Goal: Check status: Check status

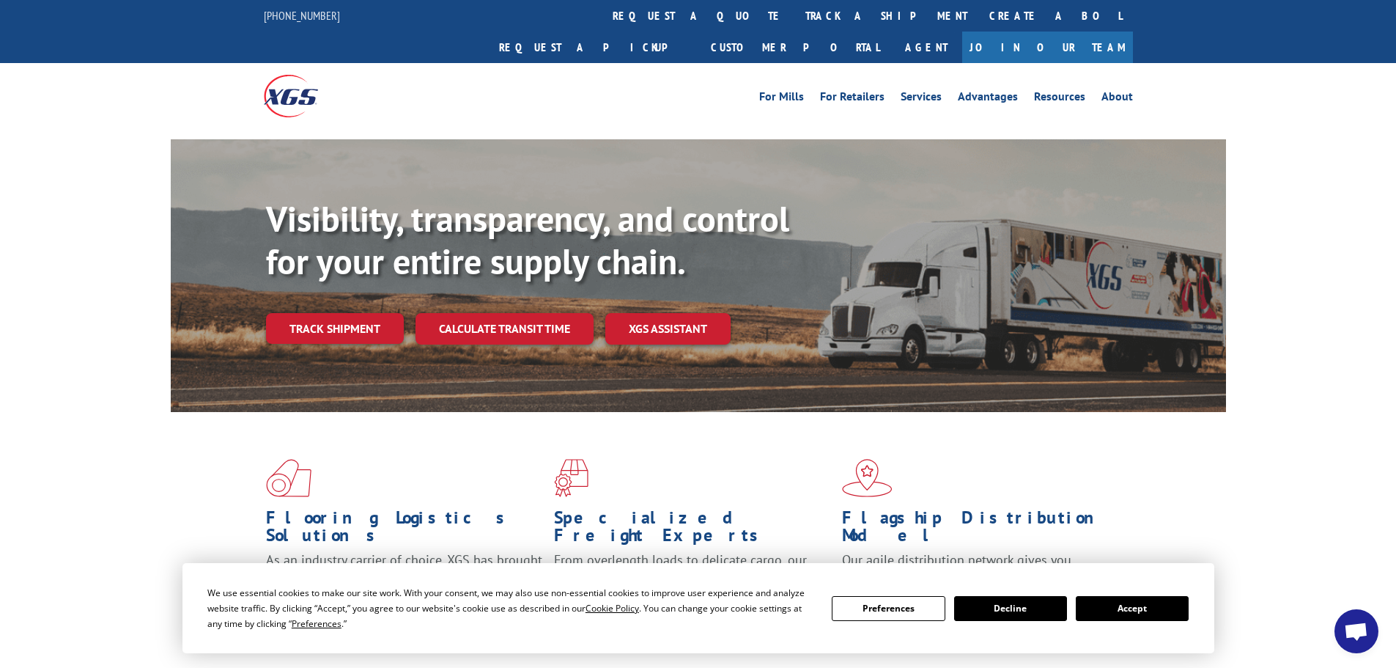
click at [1154, 609] on button "Accept" at bounding box center [1132, 608] width 113 height 25
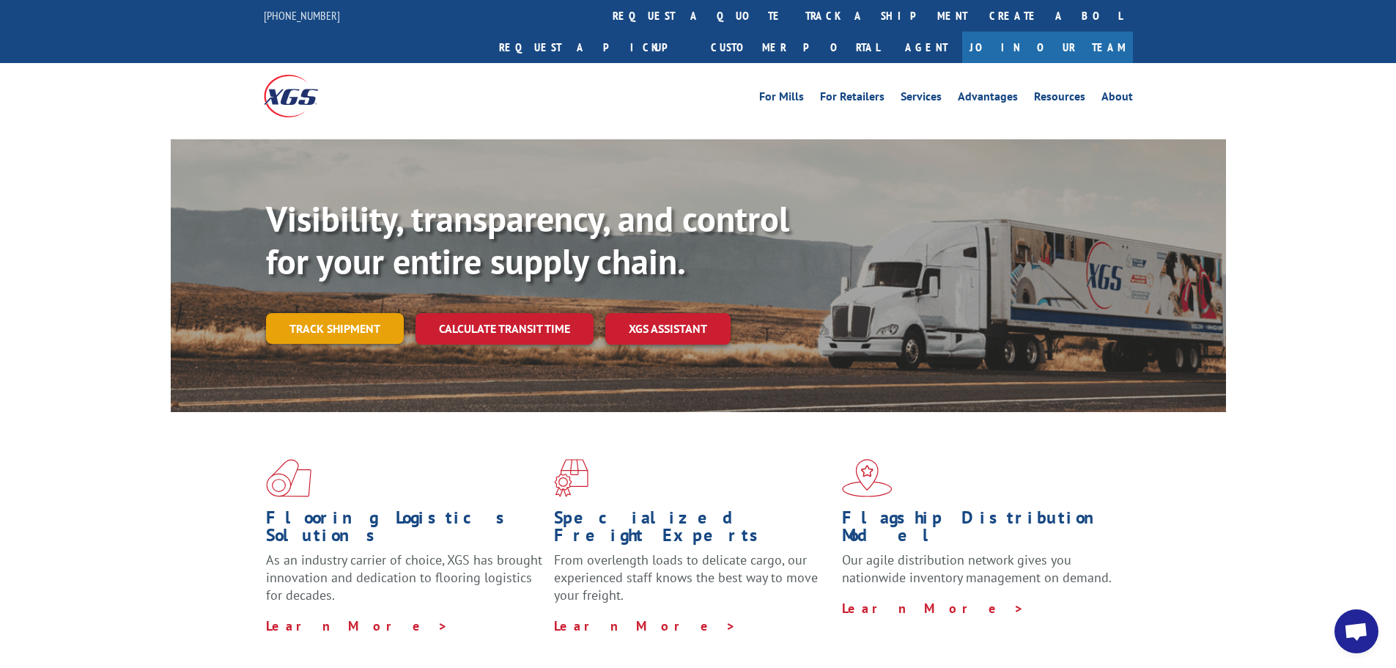
click at [379, 313] on link "Track shipment" at bounding box center [335, 328] width 138 height 31
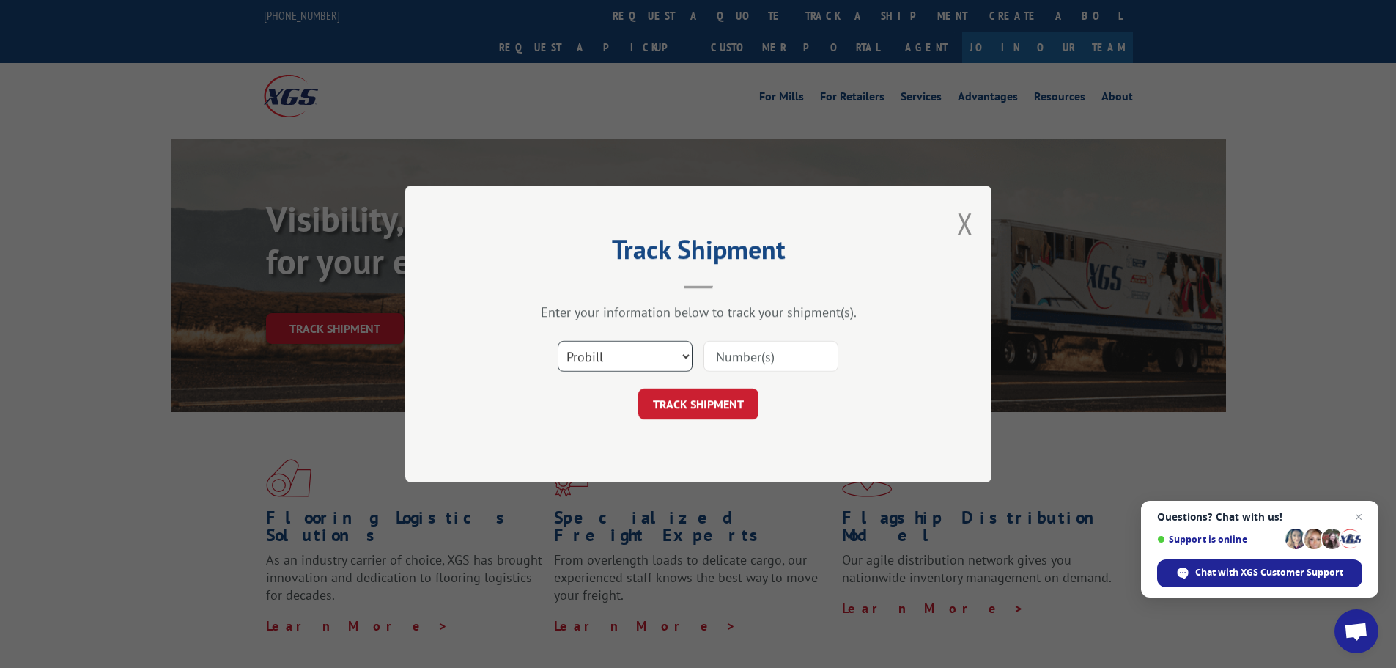
click at [594, 353] on select "Select category... Probill BOL PO" at bounding box center [625, 356] width 135 height 31
select select "po"
click at [558, 341] on select "Select category... Probill BOL PO" at bounding box center [625, 356] width 135 height 31
click at [1357, 515] on span "Close chat" at bounding box center [1359, 517] width 18 height 18
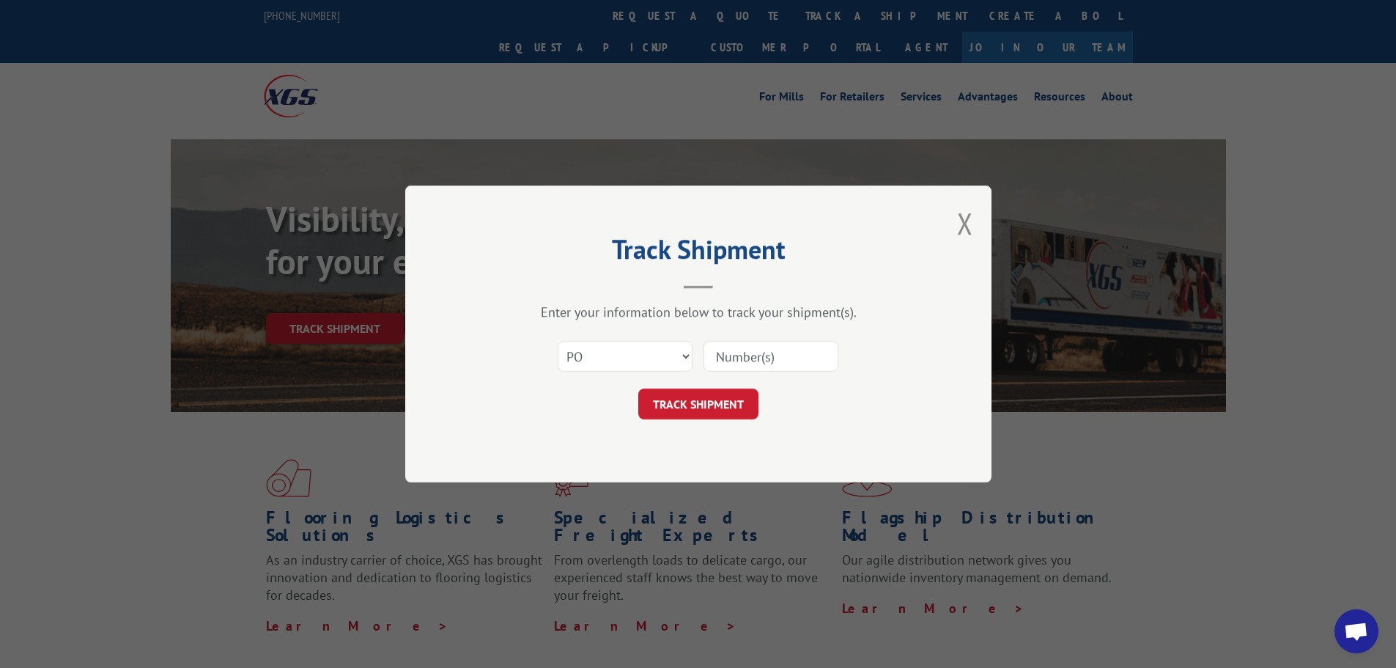
paste input "04523484"
type input "04523484"
click at [733, 398] on button "TRACK SHIPMENT" at bounding box center [698, 403] width 120 height 31
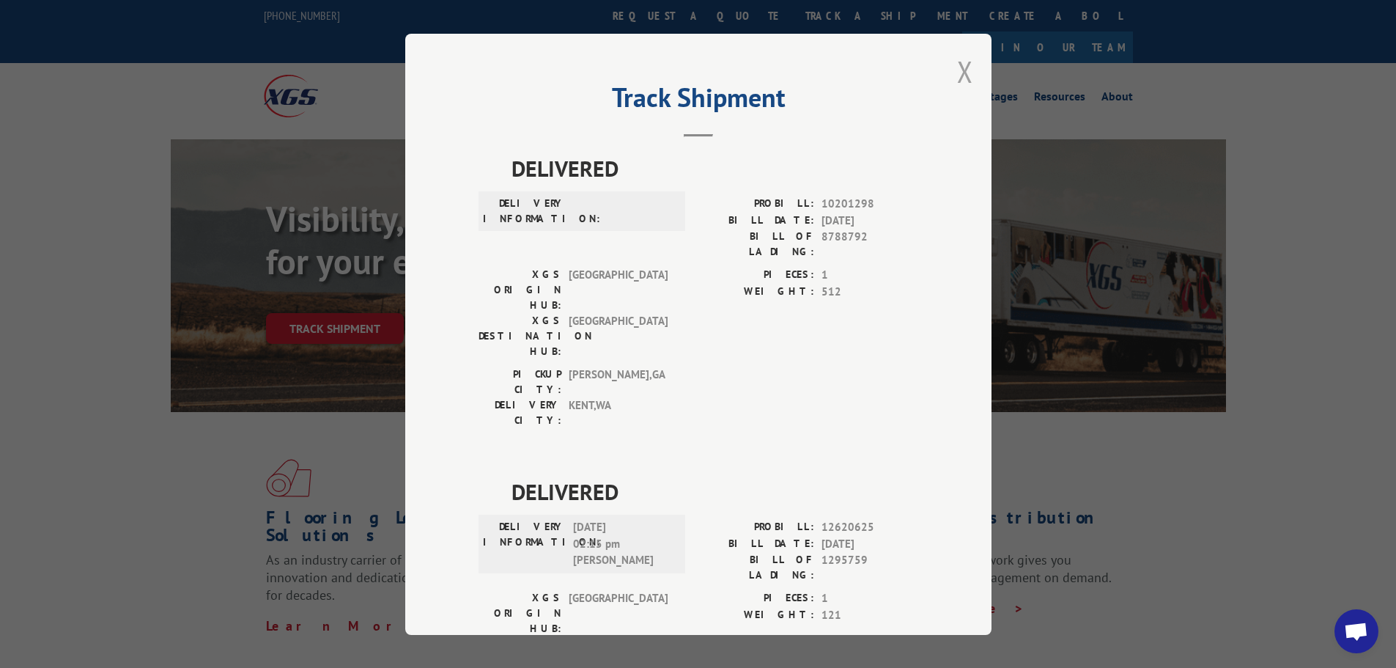
click at [957, 68] on button "Close modal" at bounding box center [965, 71] width 16 height 39
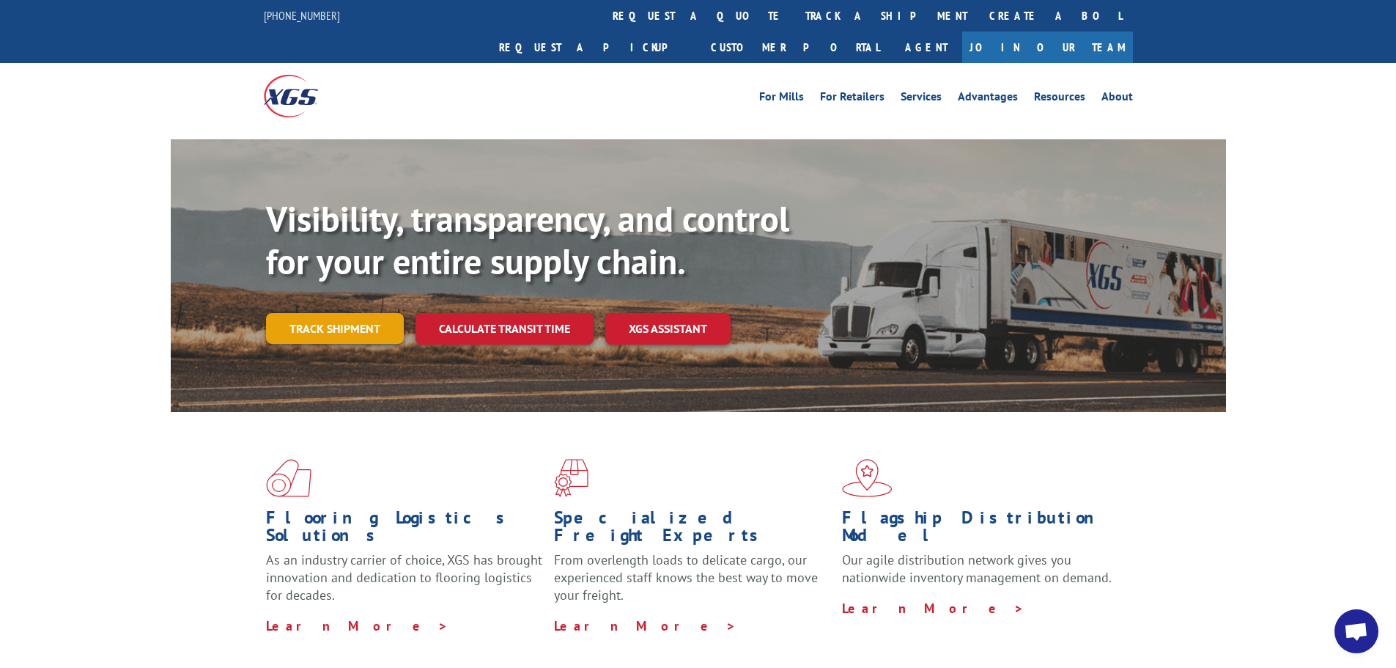
click at [369, 313] on link "Track shipment" at bounding box center [335, 328] width 138 height 31
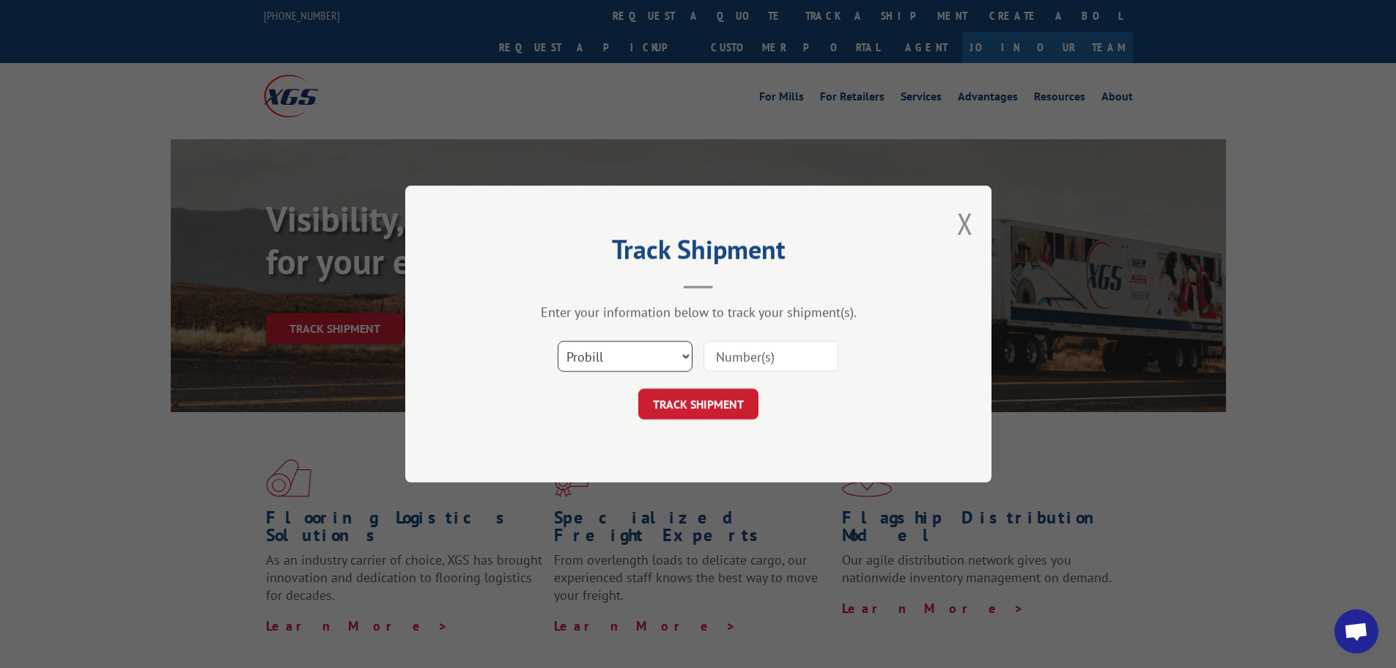
click at [656, 345] on select "Select category... Probill BOL PO" at bounding box center [625, 356] width 135 height 31
select select "po"
click at [558, 341] on select "Select category... Probill BOL PO" at bounding box center [625, 356] width 135 height 31
click at [722, 359] on input at bounding box center [771, 356] width 135 height 31
paste input "04523446"
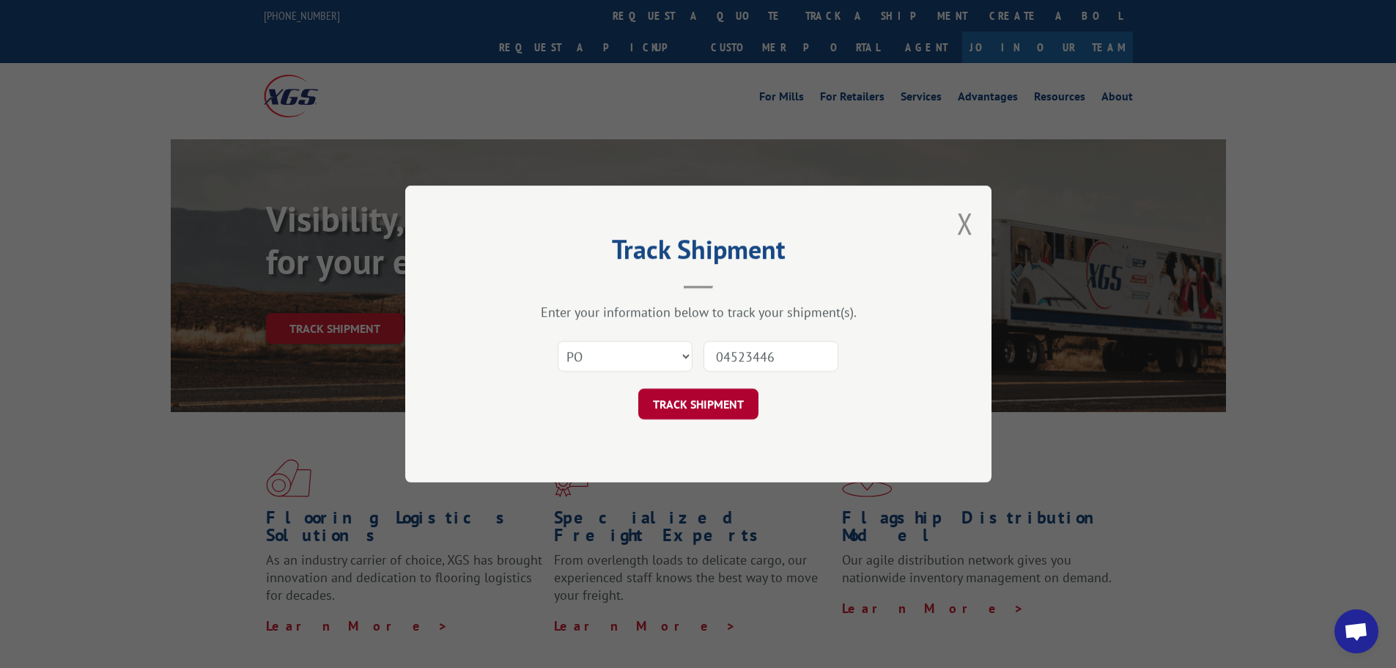
type input "04523446"
click at [676, 392] on button "TRACK SHIPMENT" at bounding box center [698, 403] width 120 height 31
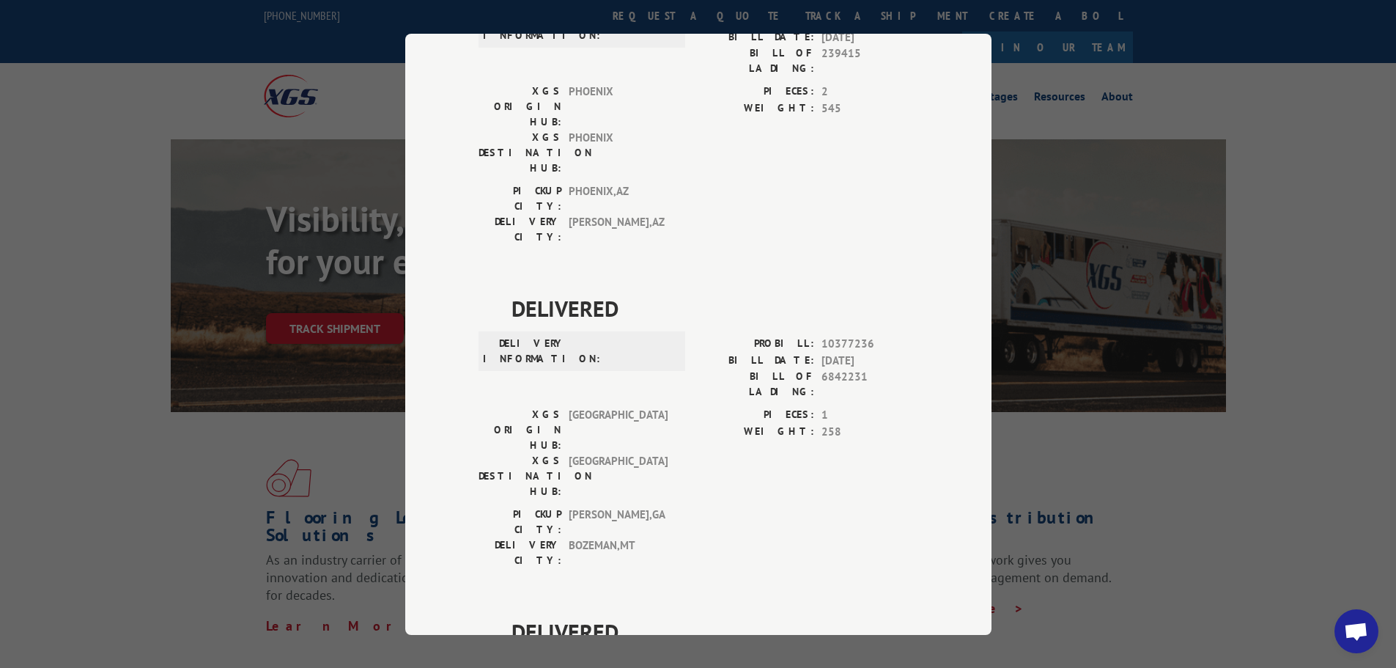
scroll to position [147, 0]
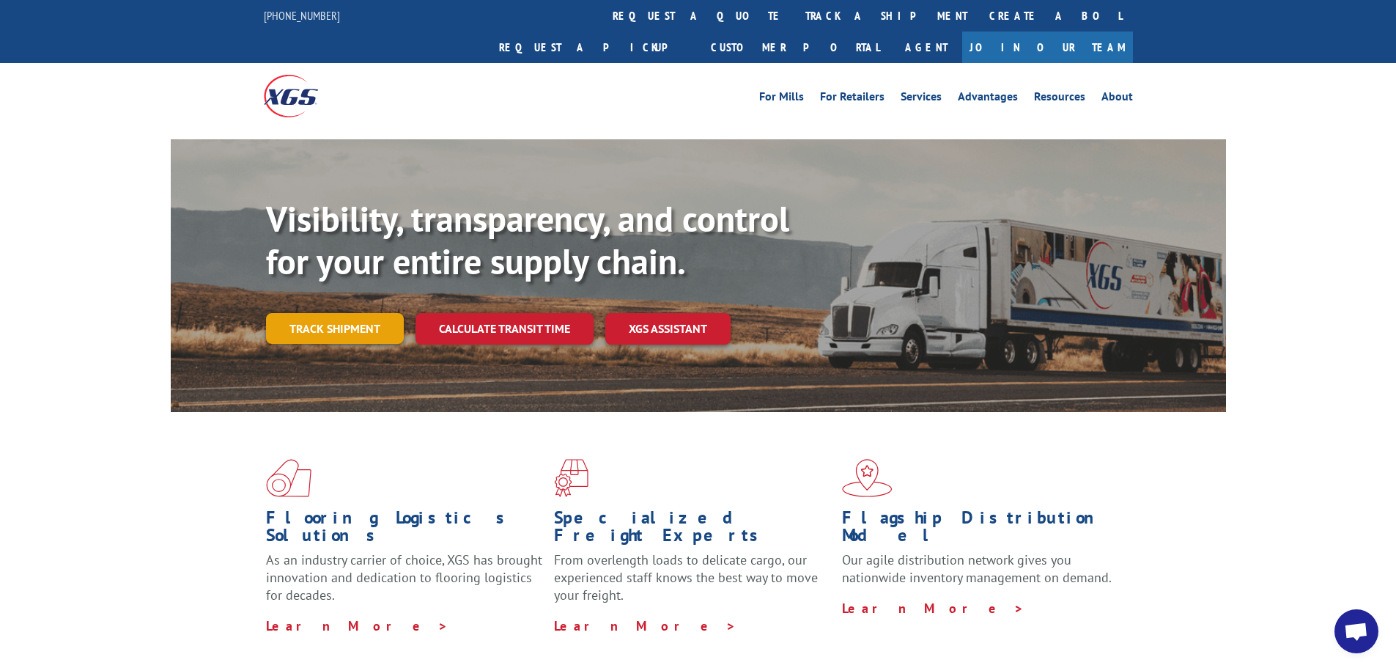
click at [342, 313] on link "Track shipment" at bounding box center [335, 328] width 138 height 31
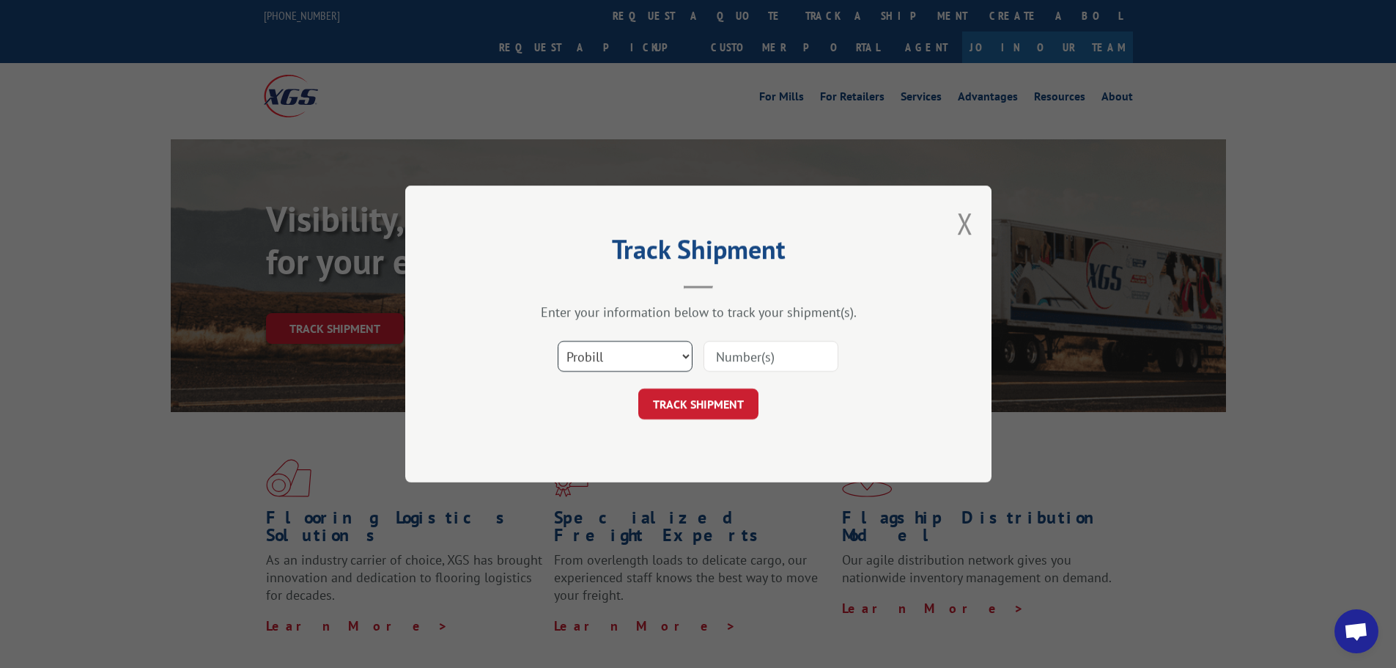
click at [576, 347] on select "Select category... Probill BOL PO" at bounding box center [625, 356] width 135 height 31
select select "po"
click at [558, 341] on select "Select category... Probill BOL PO" at bounding box center [625, 356] width 135 height 31
click at [732, 351] on input at bounding box center [771, 356] width 135 height 31
paste input "04523532"
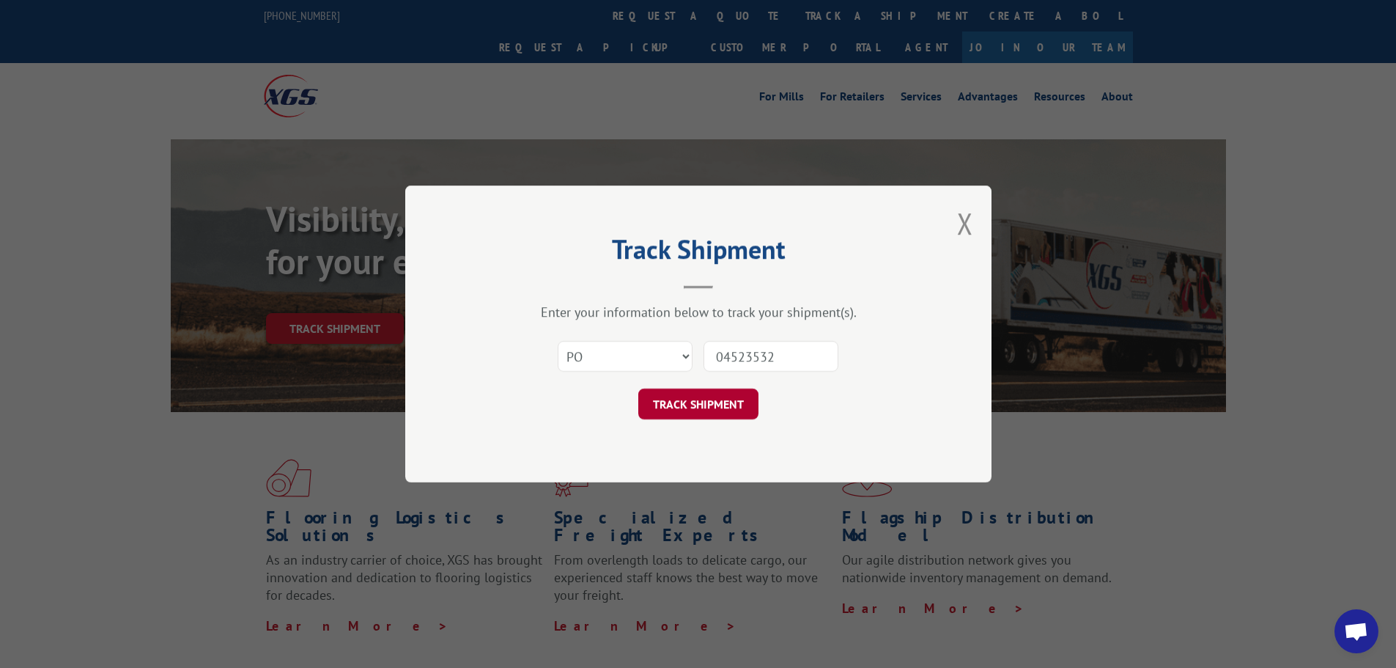
type input "04523532"
click at [717, 394] on button "TRACK SHIPMENT" at bounding box center [698, 403] width 120 height 31
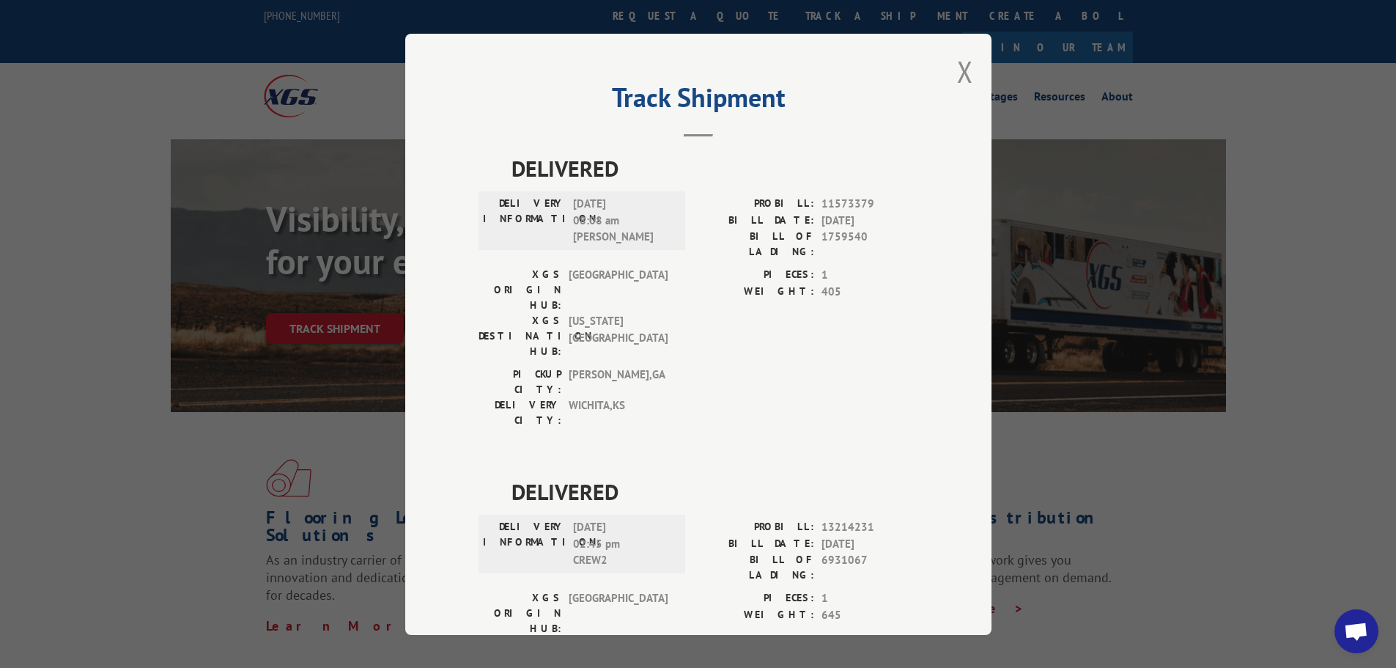
click at [967, 75] on div "Track Shipment DELIVERED DELIVERY INFORMATION: 11/12/2021 08:08 am DAVID PROBIL…" at bounding box center [698, 334] width 586 height 601
click at [959, 72] on button "Close modal" at bounding box center [965, 71] width 16 height 39
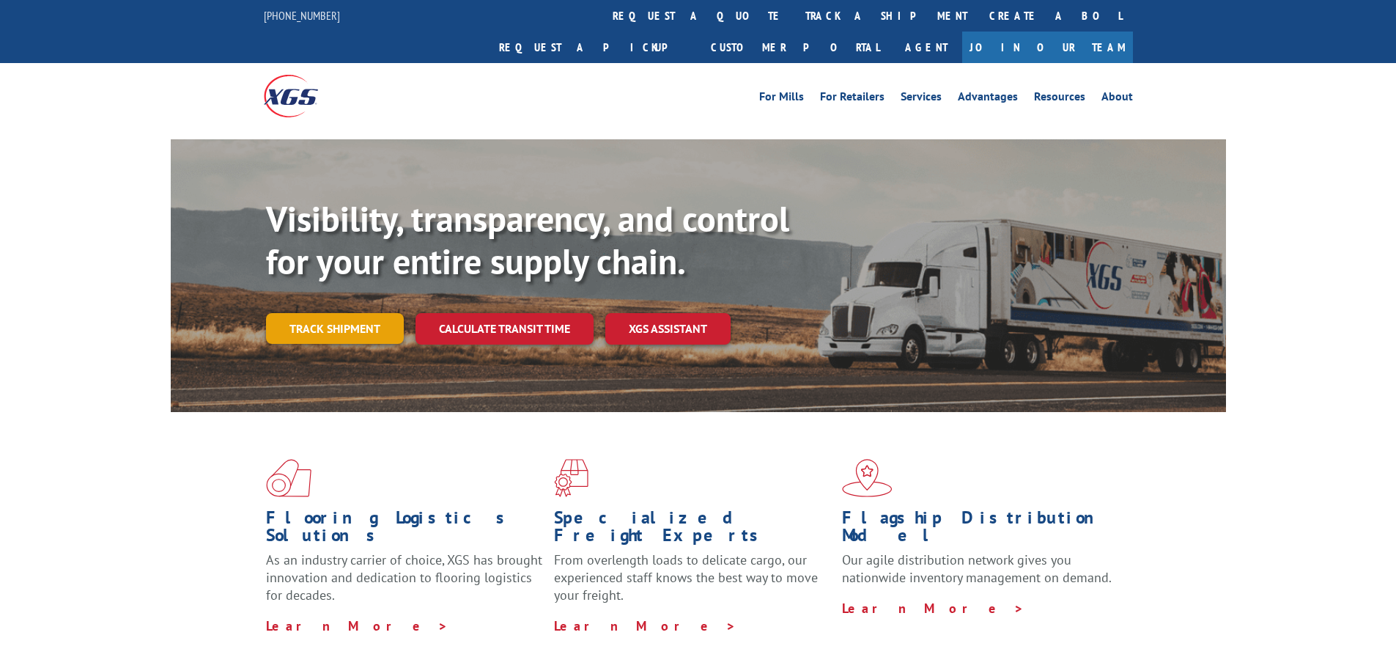
click at [364, 313] on link "Track shipment" at bounding box center [335, 328] width 138 height 31
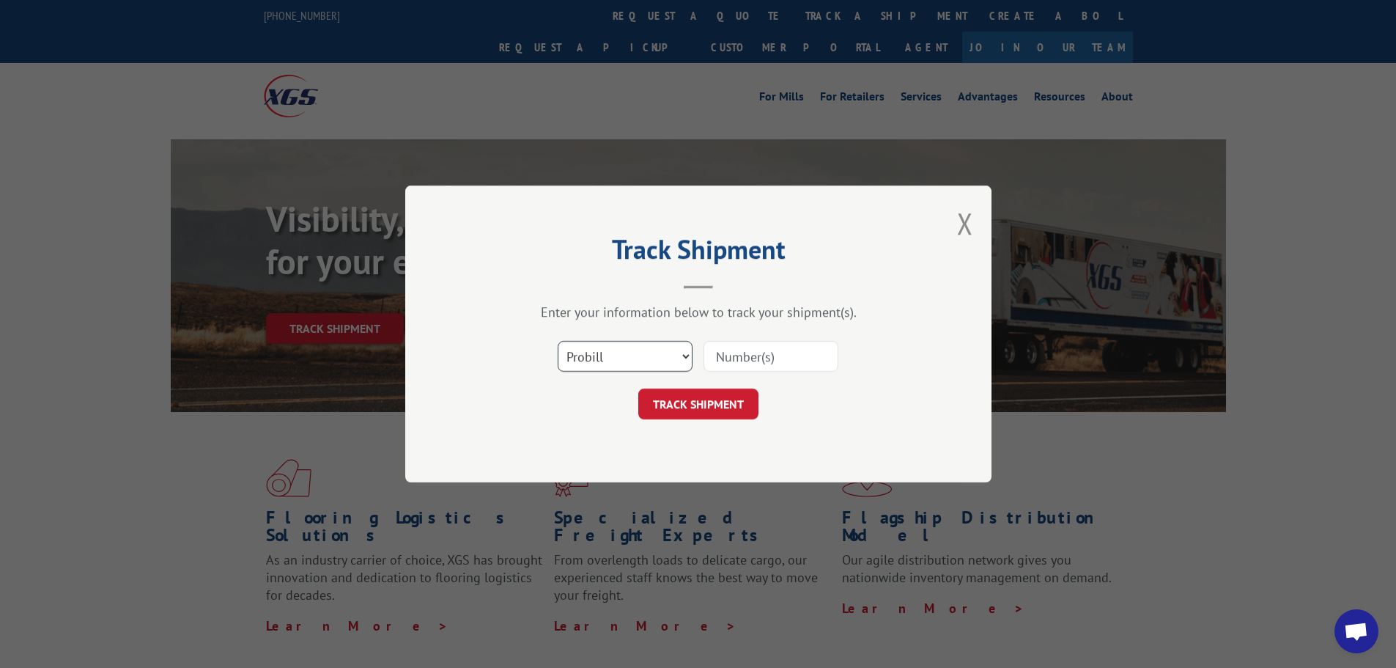
click at [579, 358] on select "Select category... Probill BOL PO" at bounding box center [625, 356] width 135 height 31
select select "po"
click at [558, 341] on select "Select category... Probill BOL PO" at bounding box center [625, 356] width 135 height 31
click at [770, 350] on input at bounding box center [771, 356] width 135 height 31
paste input "04523539"
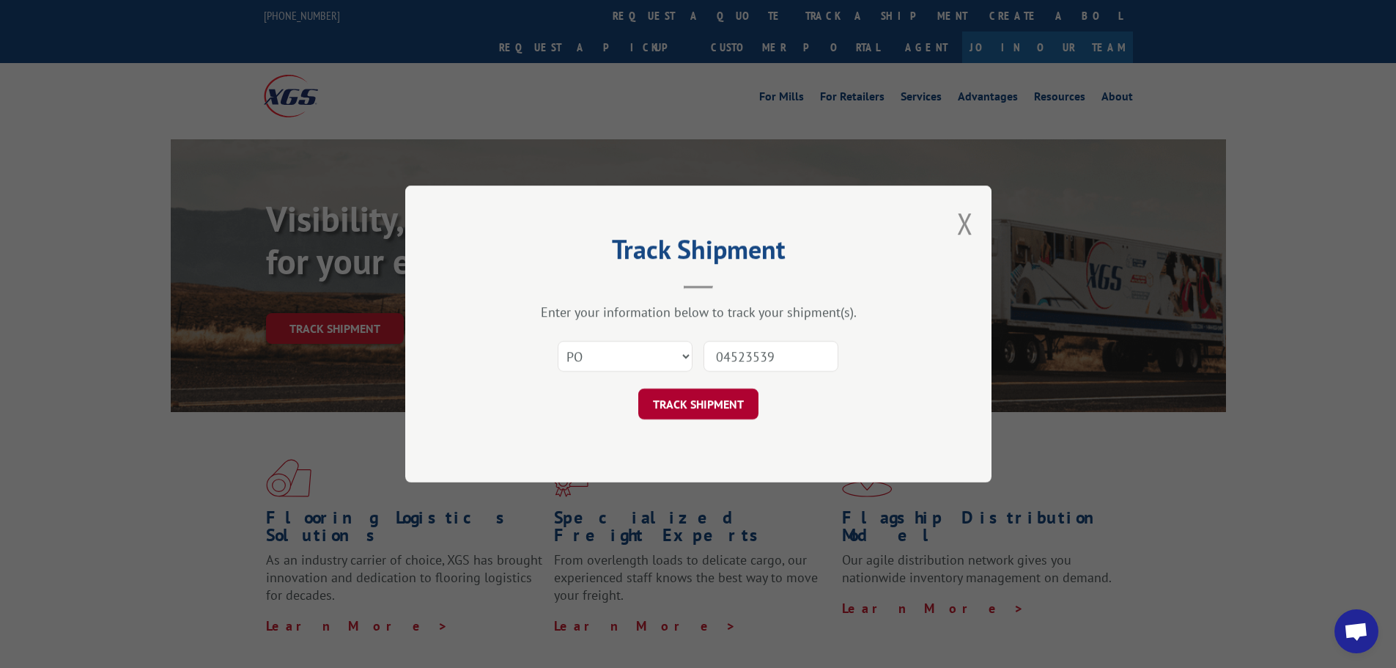
type input "04523539"
click at [704, 411] on button "TRACK SHIPMENT" at bounding box center [698, 403] width 120 height 31
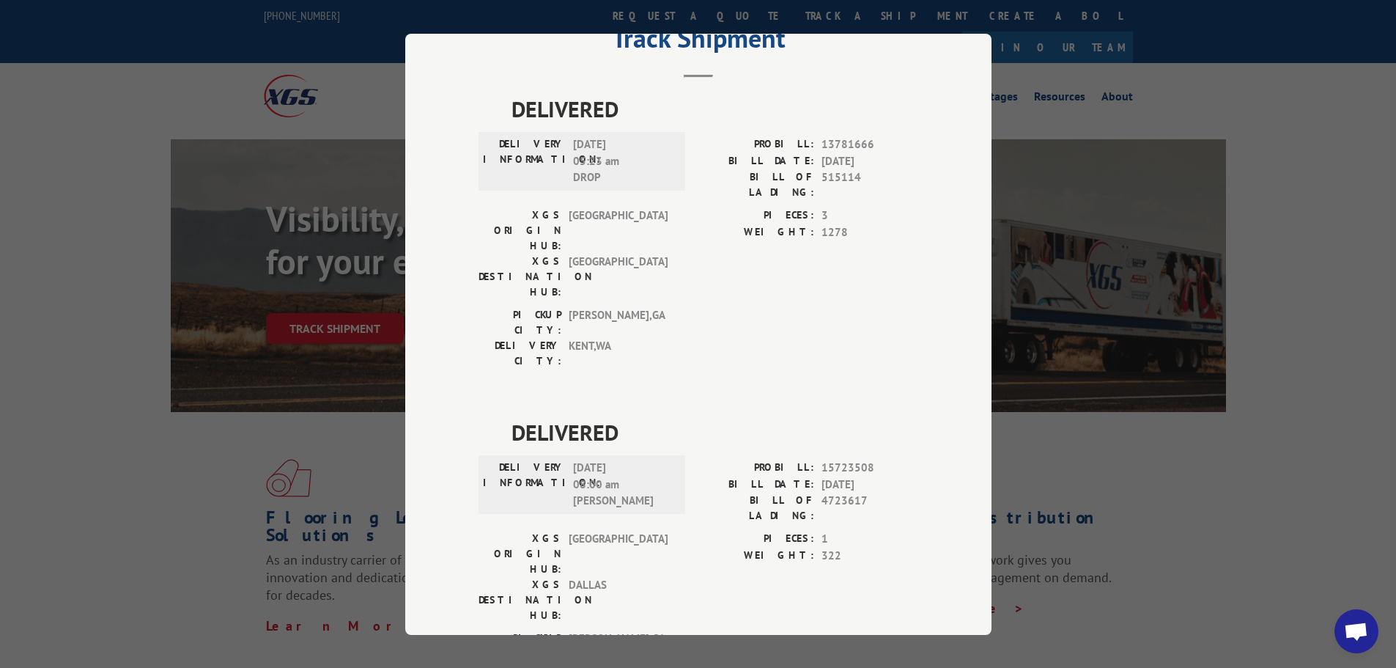
click at [1108, 214] on div "Track Shipment DELIVERED DELIVERY INFORMATION: 04/05/2022 05:23 am DROP PROBILL…" at bounding box center [698, 334] width 1396 height 668
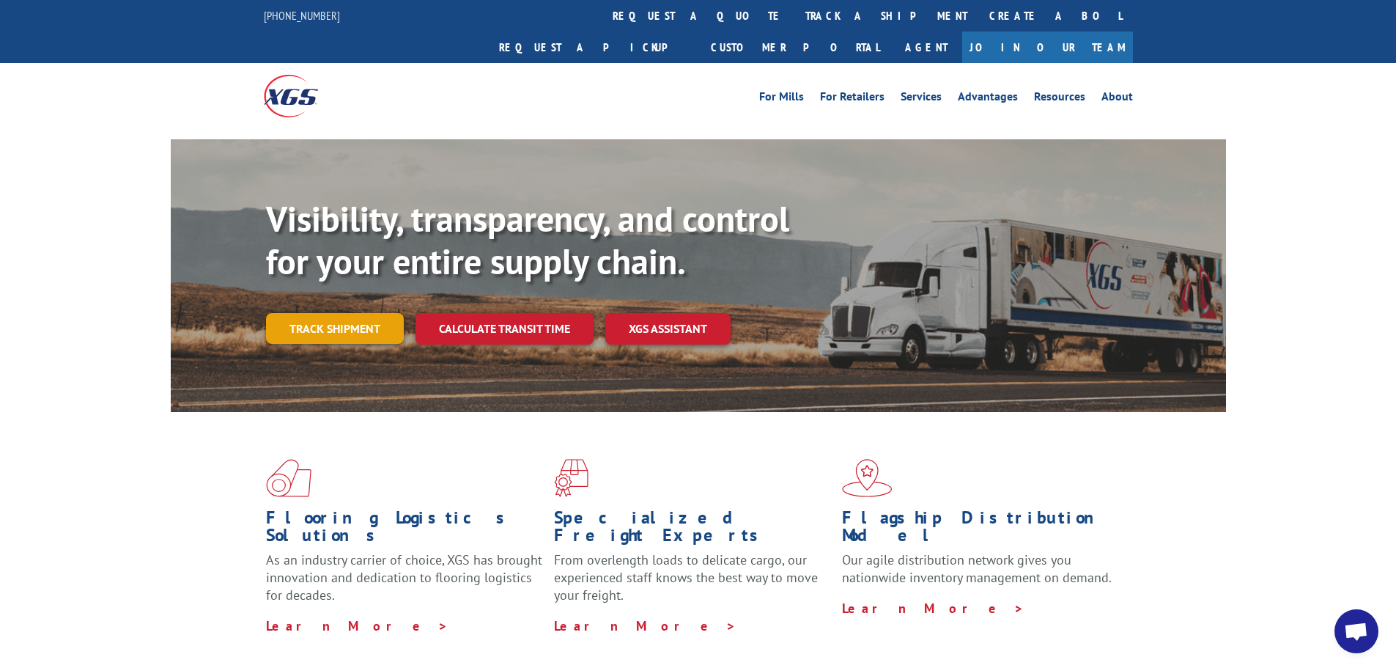
click at [353, 313] on link "Track shipment" at bounding box center [335, 328] width 138 height 31
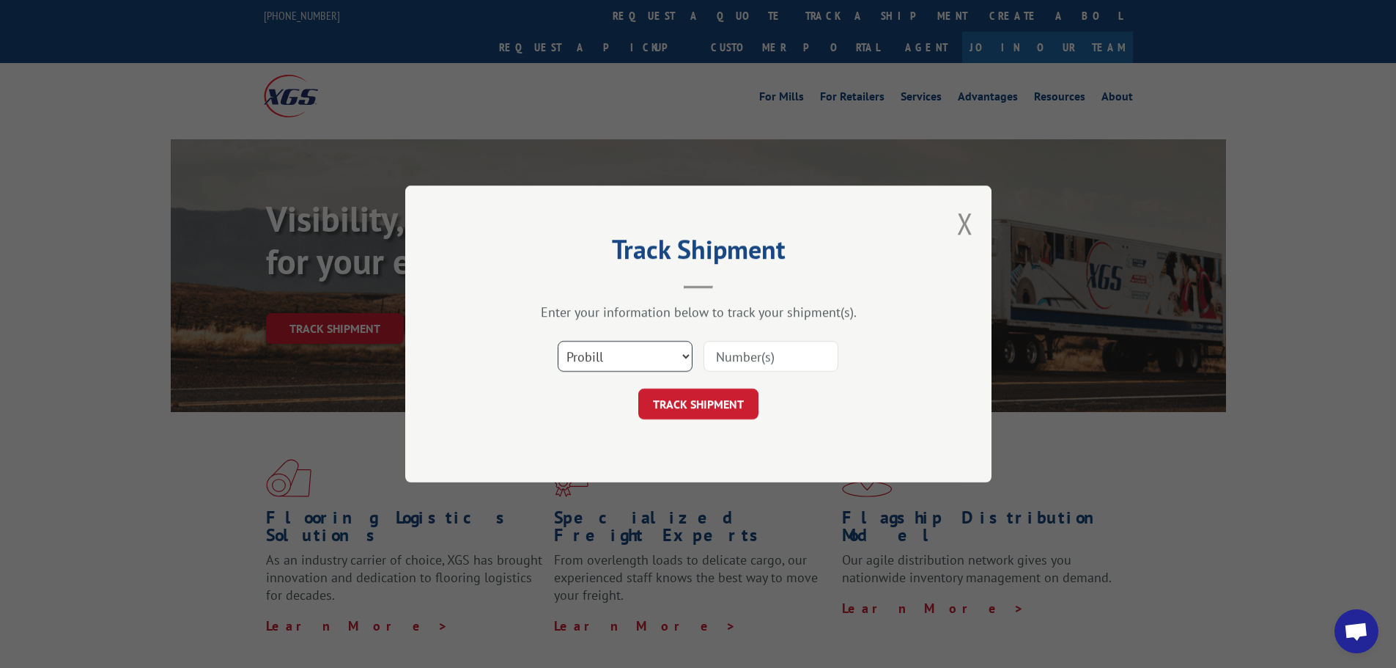
click at [621, 360] on select "Select category... Probill BOL PO" at bounding box center [625, 356] width 135 height 31
select select "po"
click at [558, 341] on select "Select category... Probill BOL PO" at bounding box center [625, 356] width 135 height 31
click at [729, 364] on input at bounding box center [771, 356] width 135 height 31
paste input "04523555"
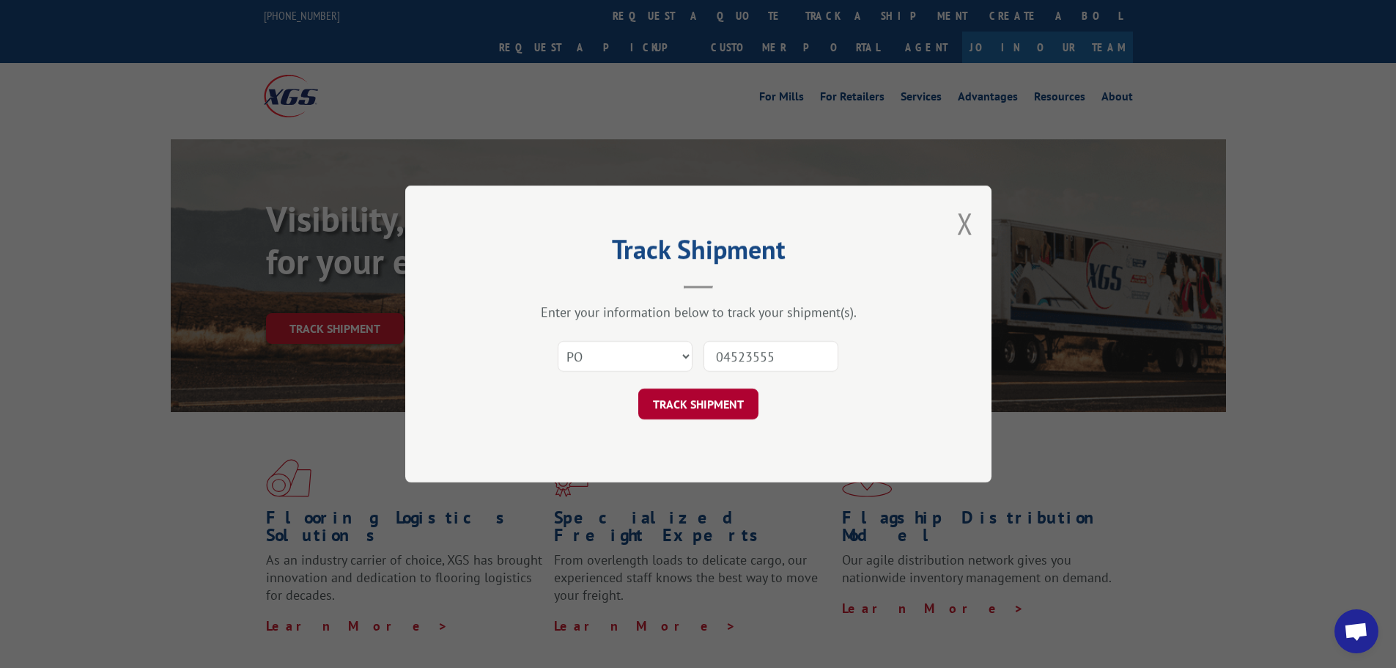
type input "04523555"
click at [671, 399] on button "TRACK SHIPMENT" at bounding box center [698, 403] width 120 height 31
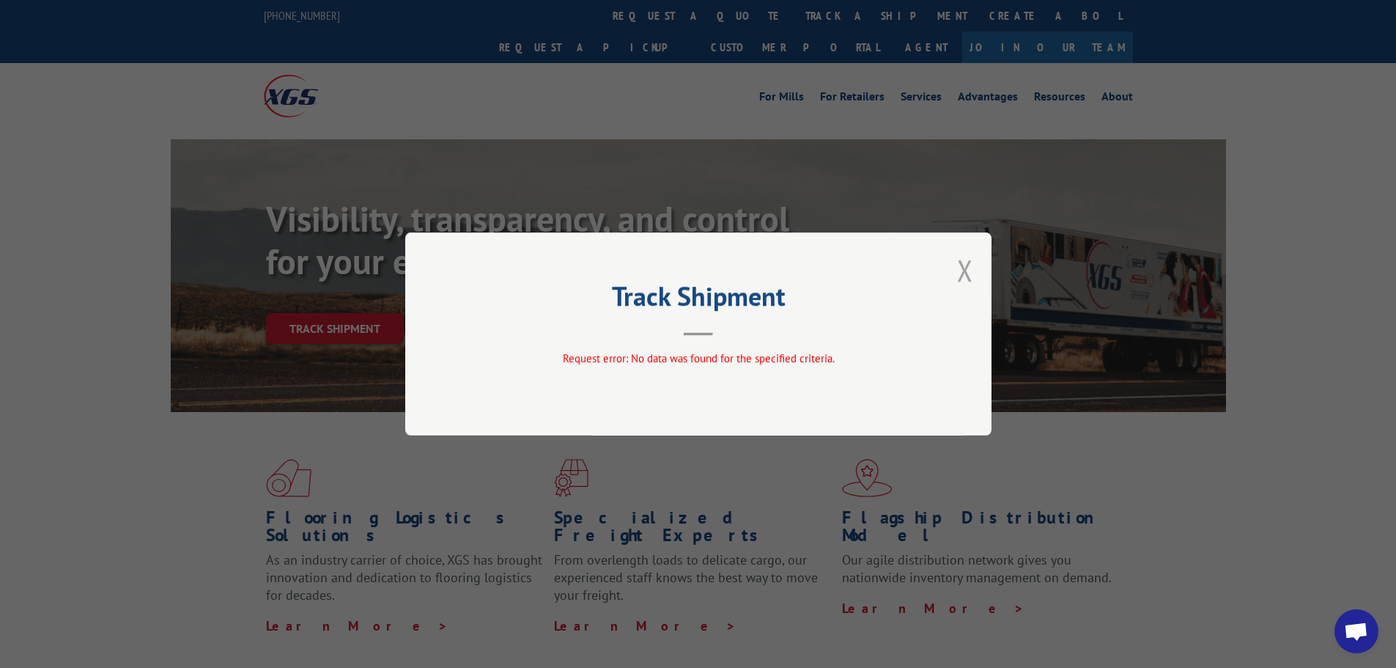
click at [964, 273] on button "Close modal" at bounding box center [965, 270] width 16 height 39
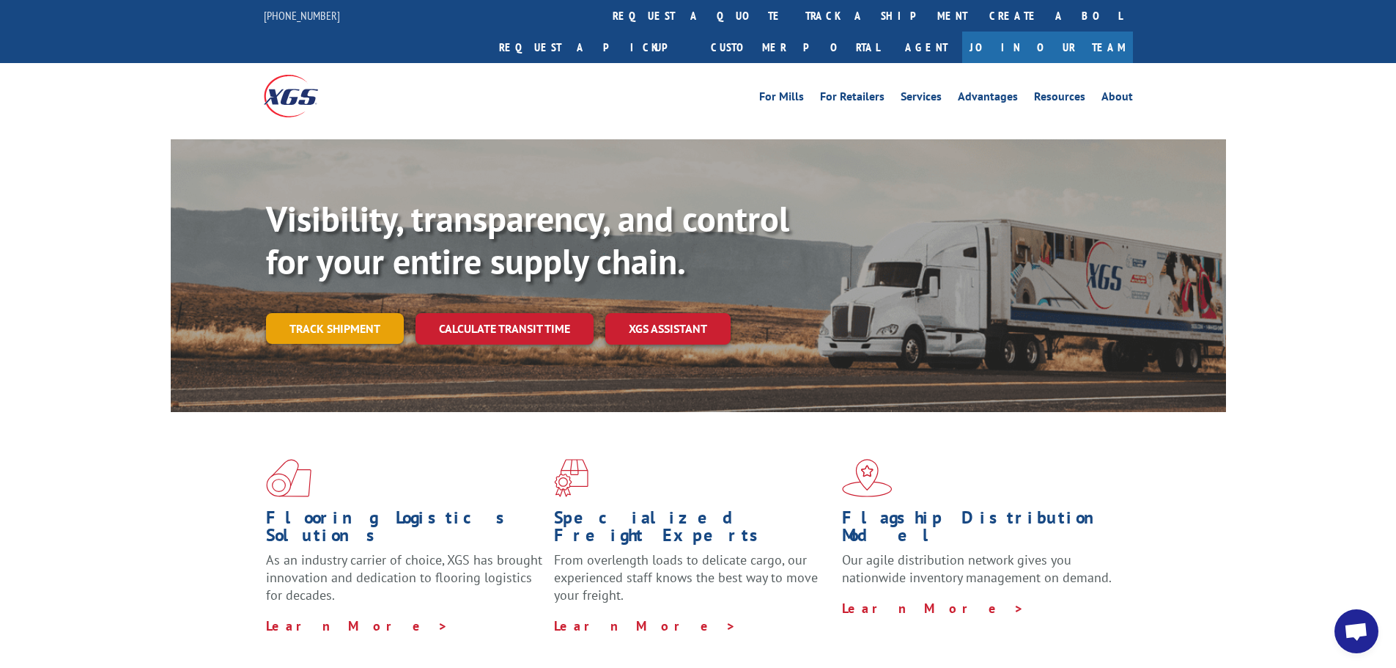
click at [336, 313] on link "Track shipment" at bounding box center [335, 328] width 138 height 31
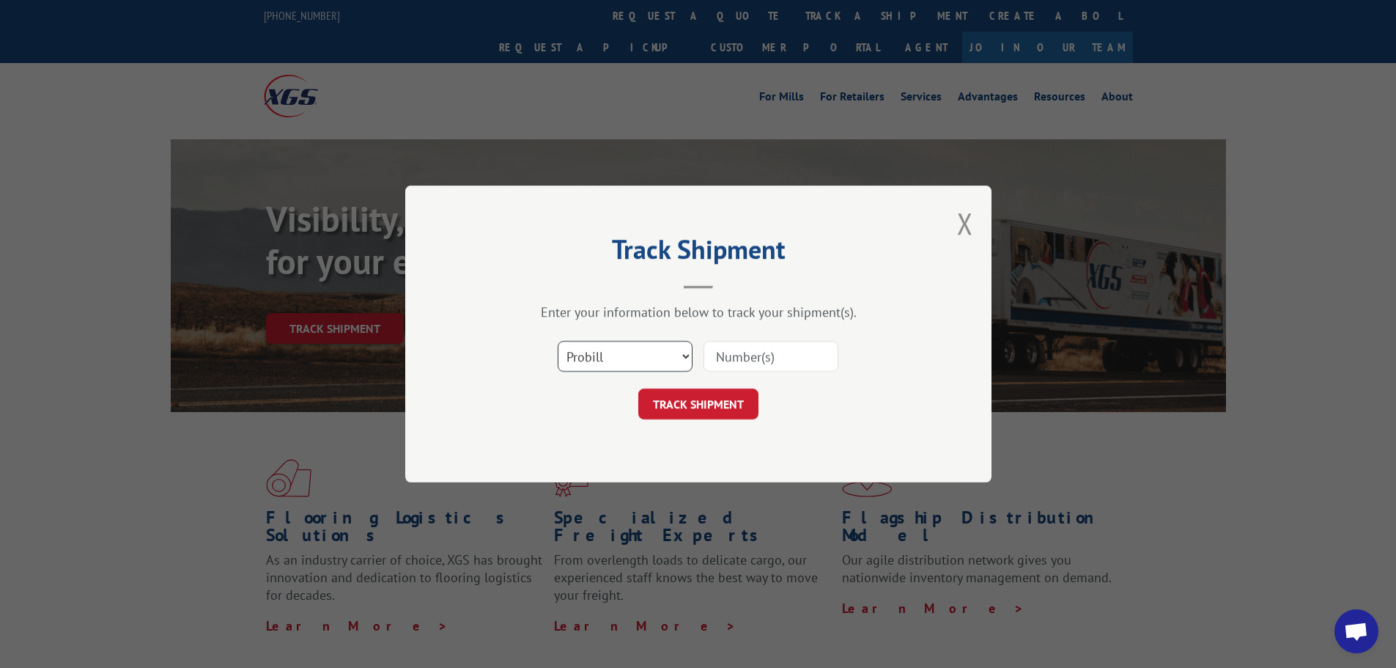
click at [581, 355] on select "Select category... Probill BOL PO" at bounding box center [625, 356] width 135 height 31
select select "po"
click at [558, 341] on select "Select category... Probill BOL PO" at bounding box center [625, 356] width 135 height 31
click at [751, 368] on input at bounding box center [771, 356] width 135 height 31
paste input "04523555"
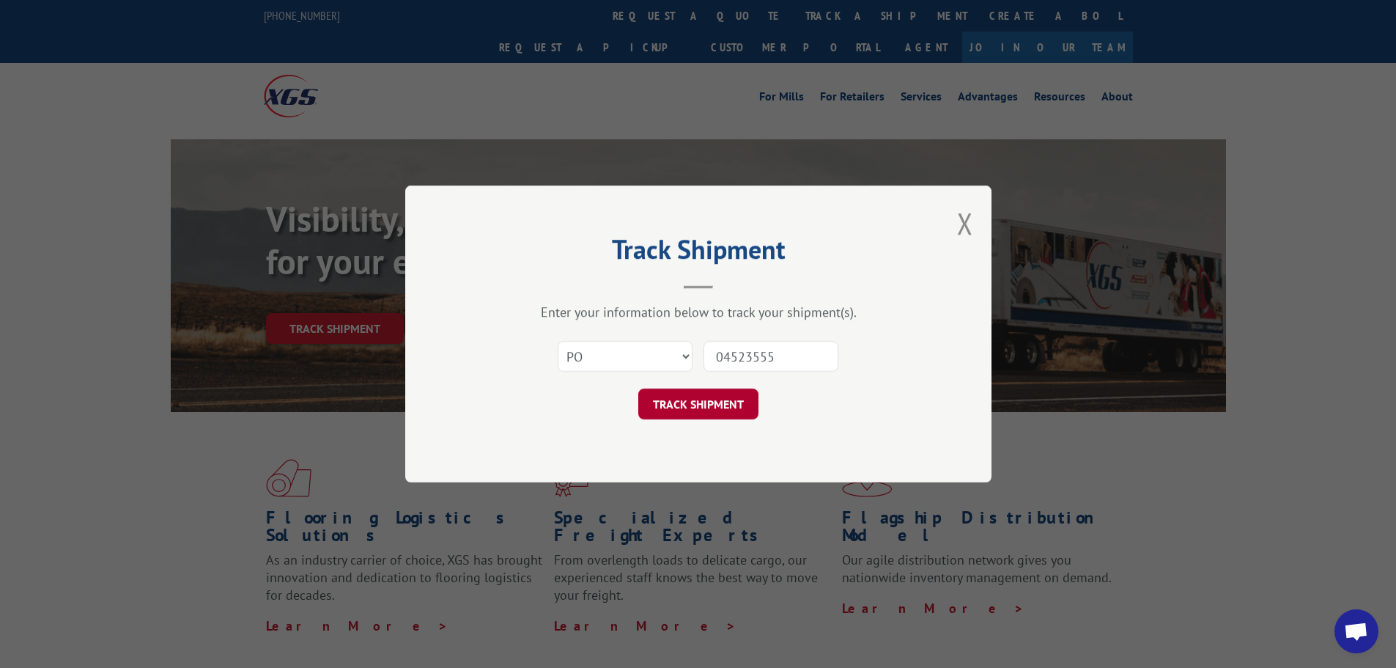
type input "04523555"
click at [731, 405] on button "TRACK SHIPMENT" at bounding box center [698, 403] width 120 height 31
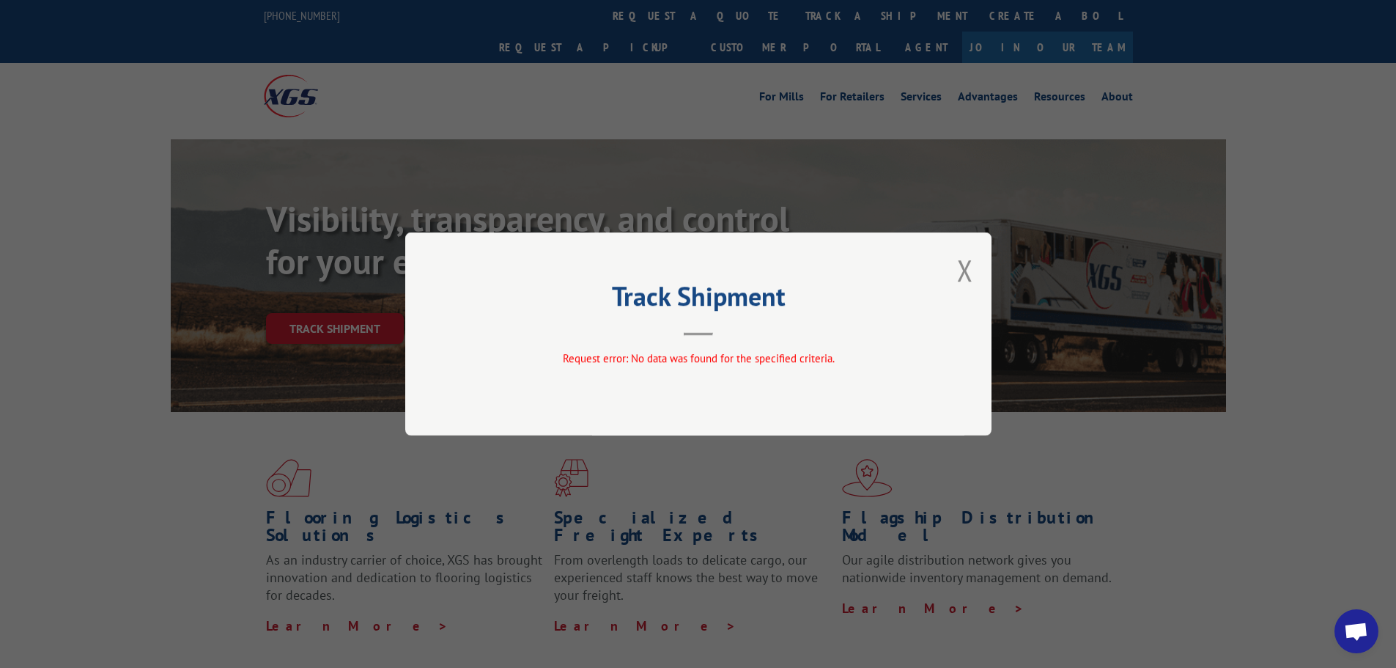
click at [949, 279] on div "Track Shipment Request error: No data was found for the specified criteria." at bounding box center [698, 333] width 586 height 203
click at [966, 270] on button "Close modal" at bounding box center [965, 270] width 16 height 39
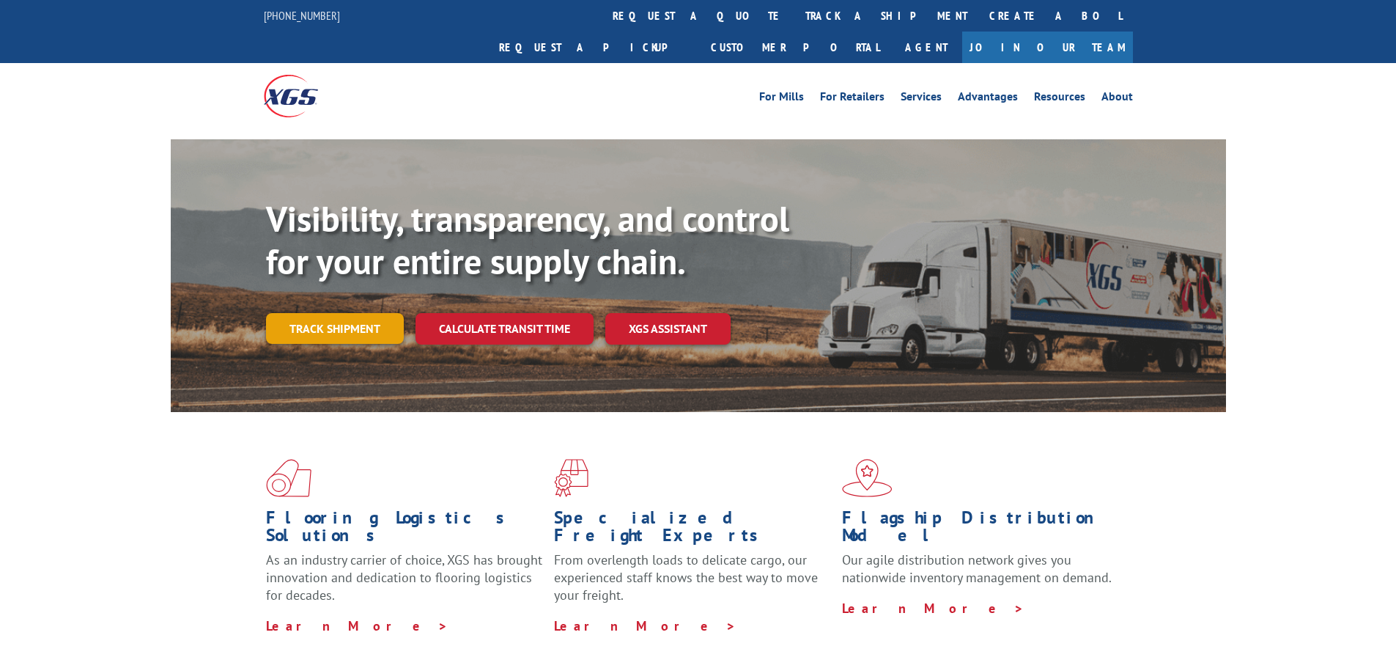
click at [351, 313] on link "Track shipment" at bounding box center [335, 328] width 138 height 31
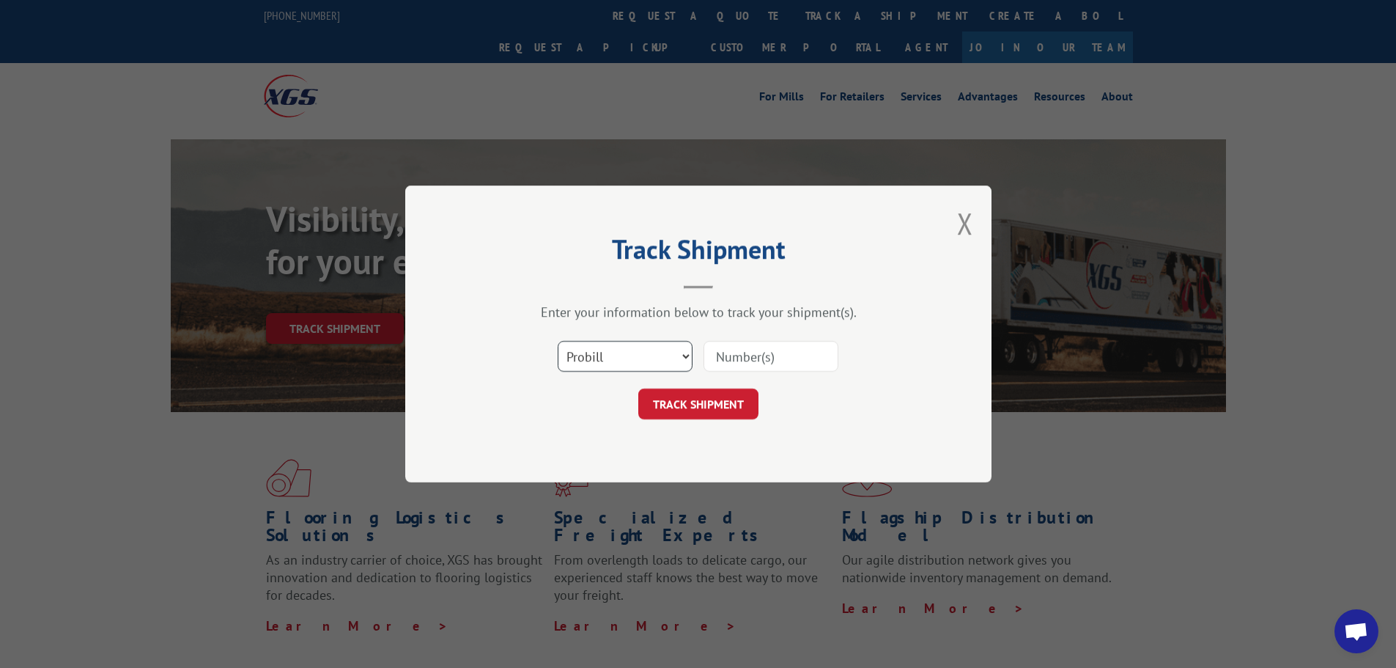
click at [597, 359] on select "Select category... Probill BOL PO" at bounding box center [625, 356] width 135 height 31
select select "po"
click at [558, 341] on select "Select category... Probill BOL PO" at bounding box center [625, 356] width 135 height 31
click at [770, 350] on input at bounding box center [771, 356] width 135 height 31
paste input "04523555"
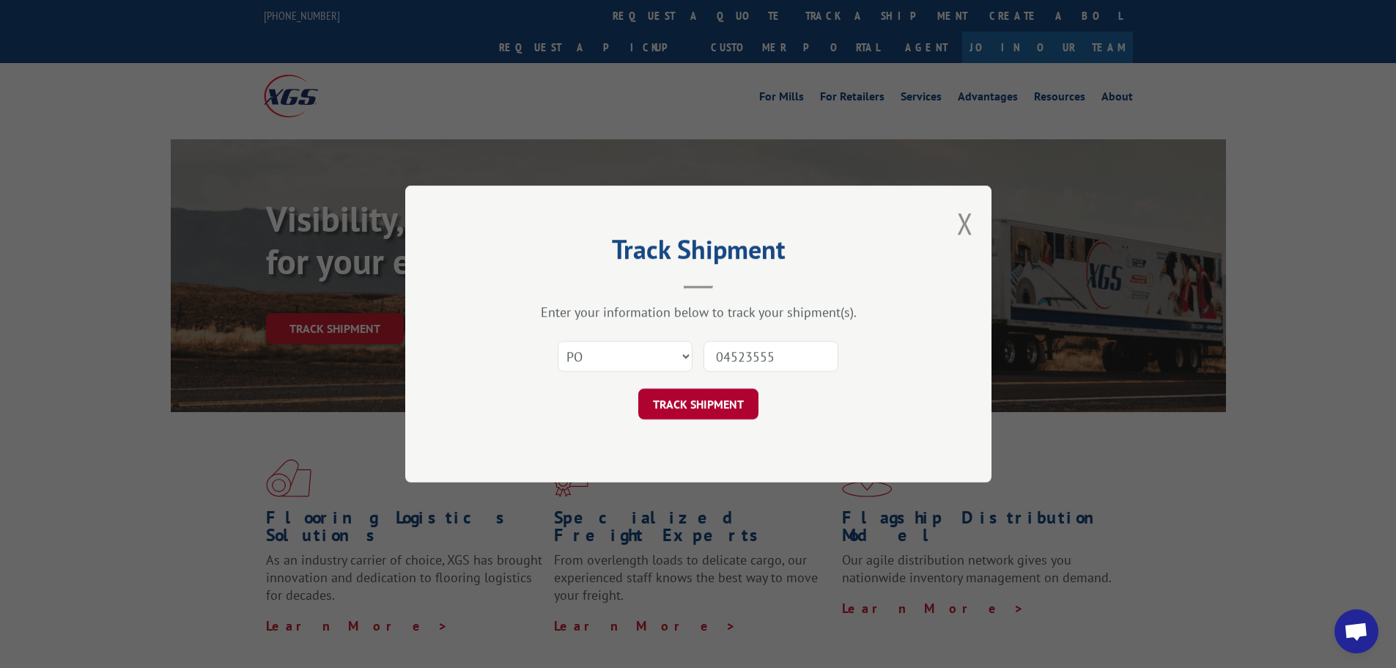
type input "04523555"
click at [751, 399] on button "TRACK SHIPMENT" at bounding box center [698, 403] width 120 height 31
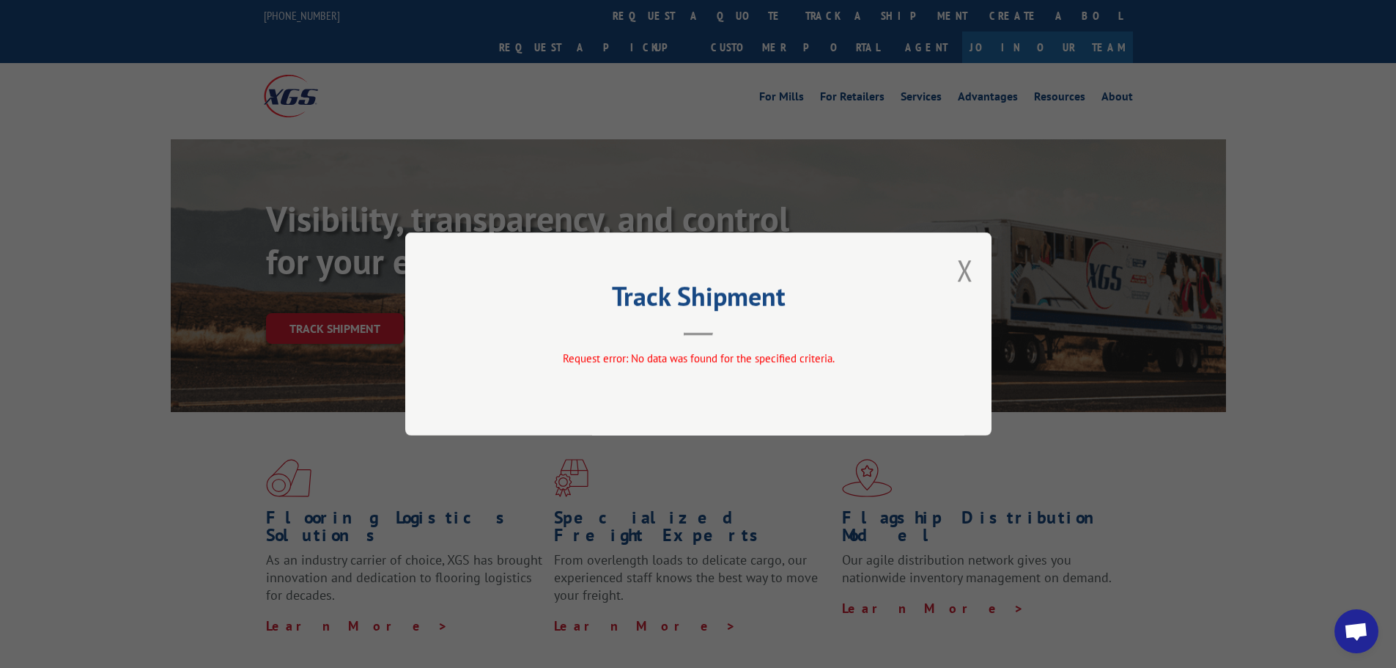
click at [979, 274] on div "Track Shipment Request error: No data was found for the specified criteria." at bounding box center [698, 333] width 586 height 203
click at [963, 275] on button "Close modal" at bounding box center [965, 270] width 16 height 39
